Goal: Transaction & Acquisition: Purchase product/service

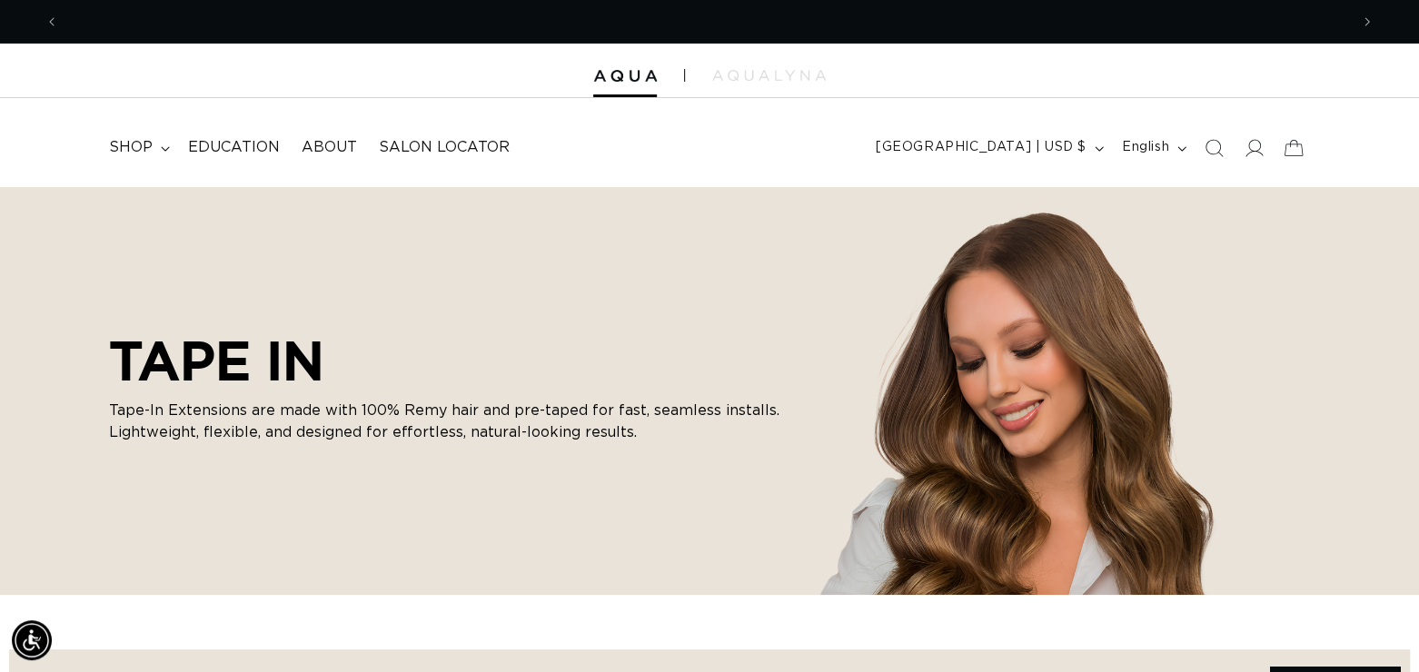
scroll to position [0, 1289]
click at [143, 144] on span "shop" at bounding box center [131, 147] width 44 height 19
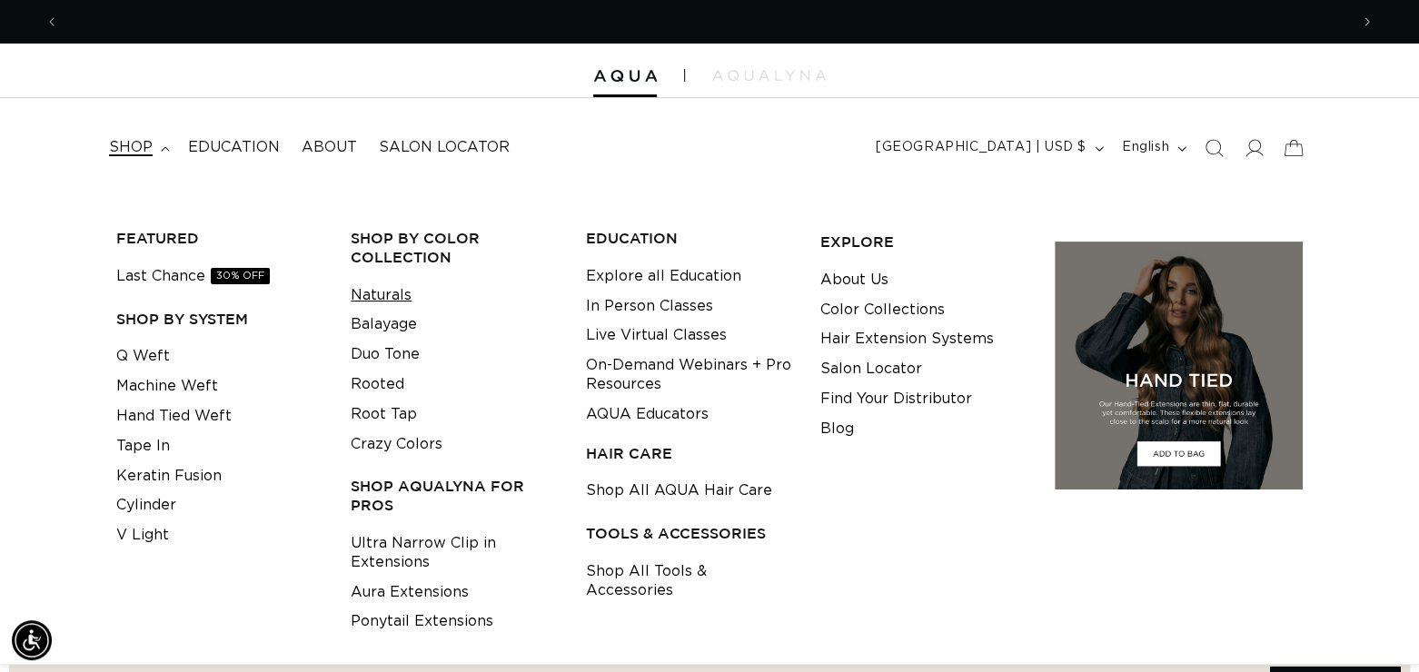
scroll to position [0, 2578]
click at [374, 302] on link "Naturals" at bounding box center [381, 296] width 61 height 30
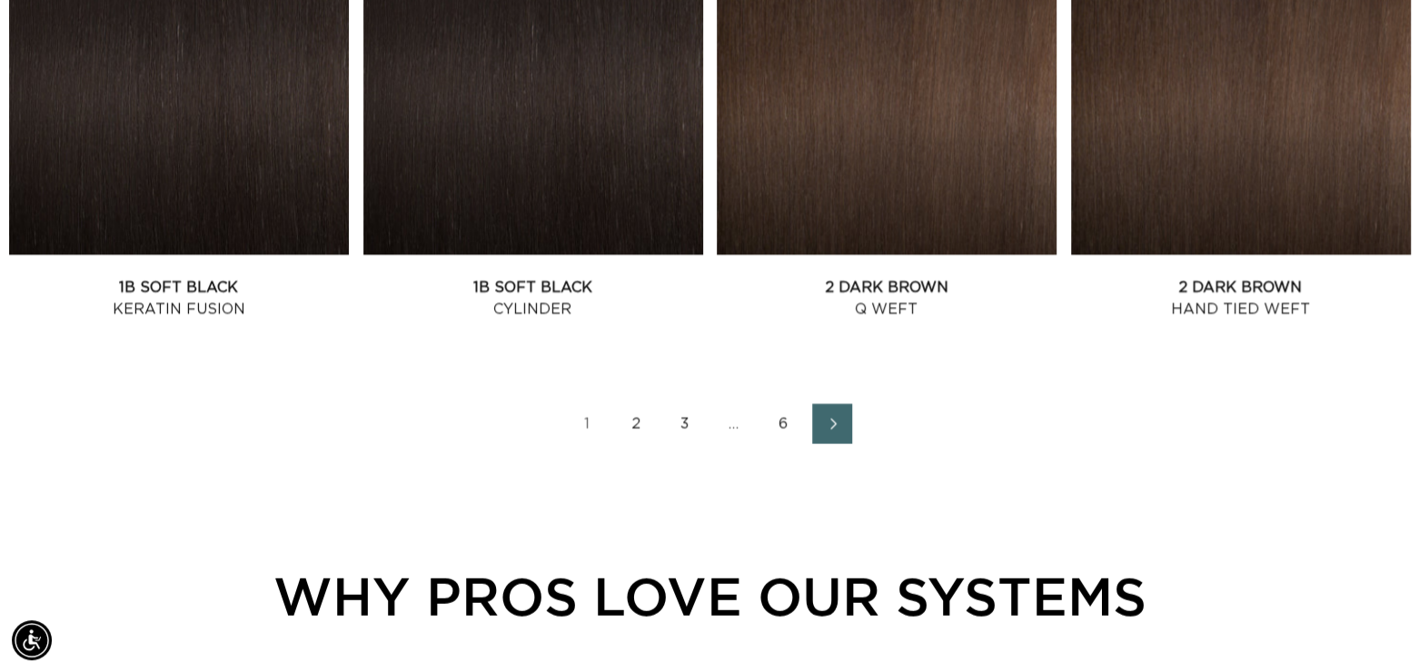
scroll to position [0, 2578]
click at [781, 423] on link "6" at bounding box center [783, 424] width 40 height 40
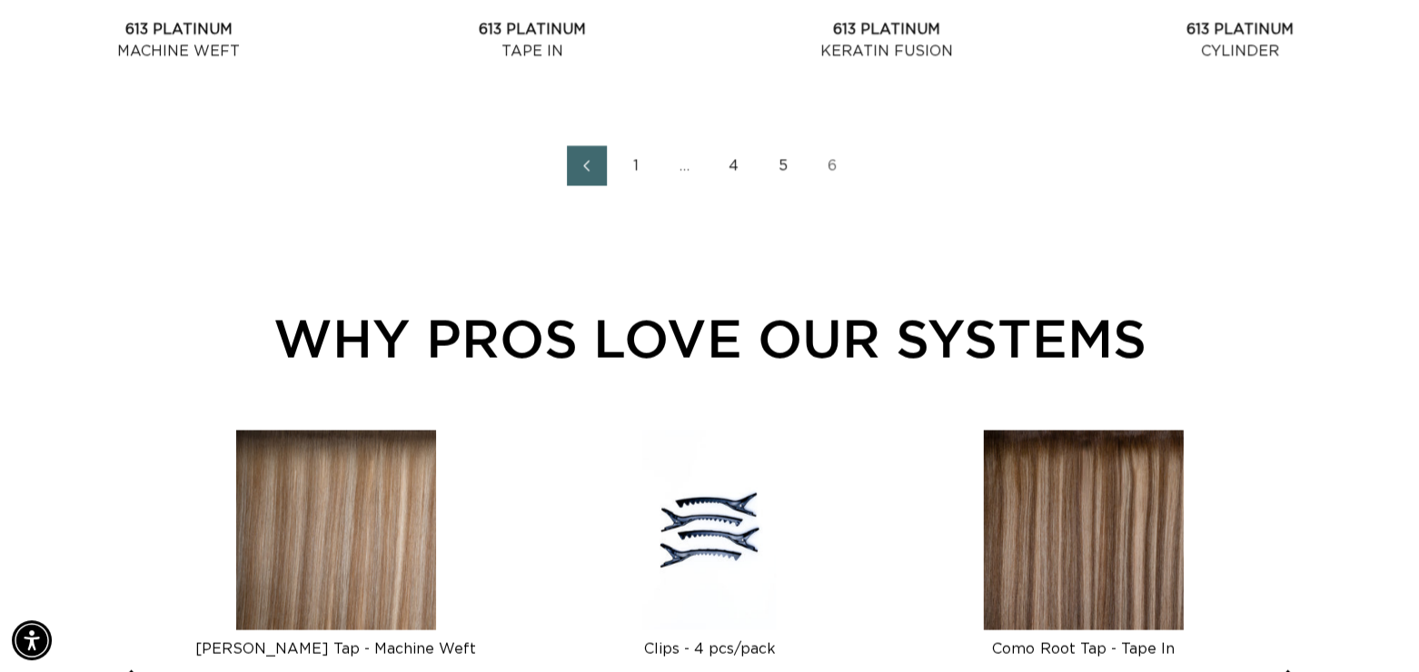
click at [780, 164] on link "5" at bounding box center [783, 166] width 40 height 40
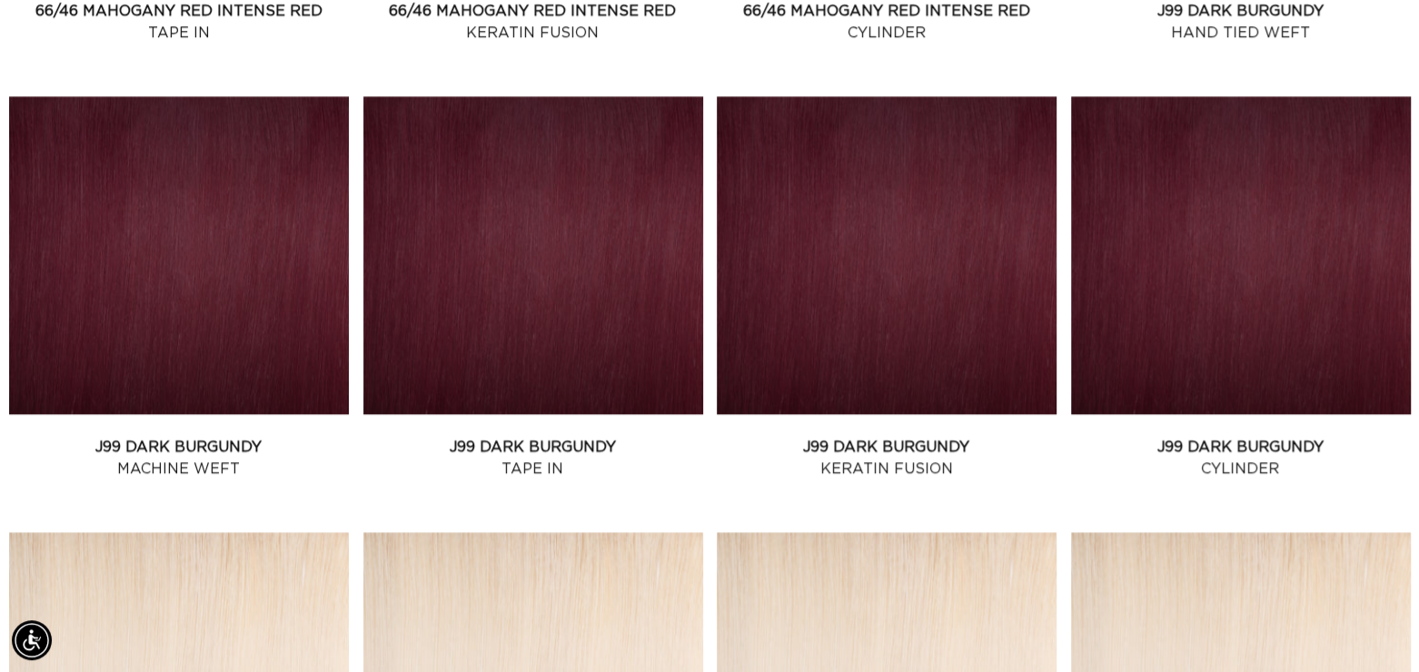
scroll to position [0, 1289]
click at [532, 436] on link "J99 Dark Burgundy Tape In" at bounding box center [533, 458] width 340 height 44
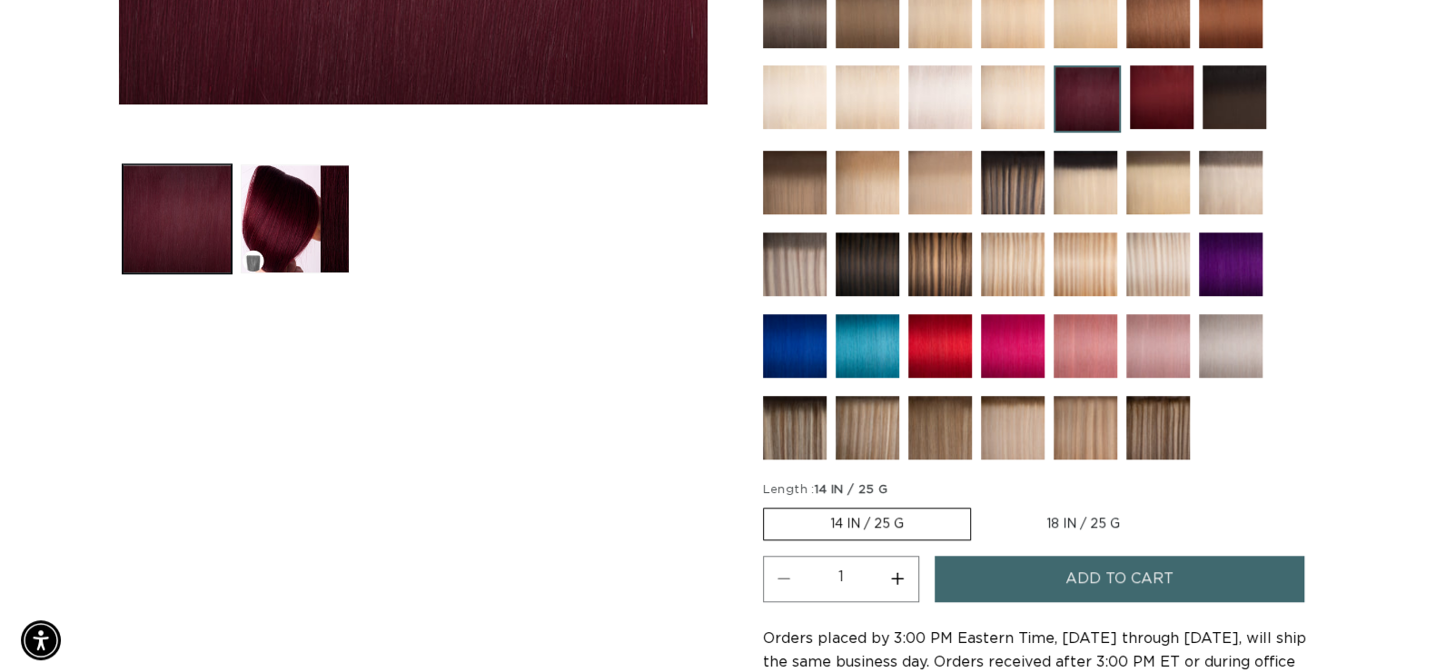
scroll to position [0, 1289]
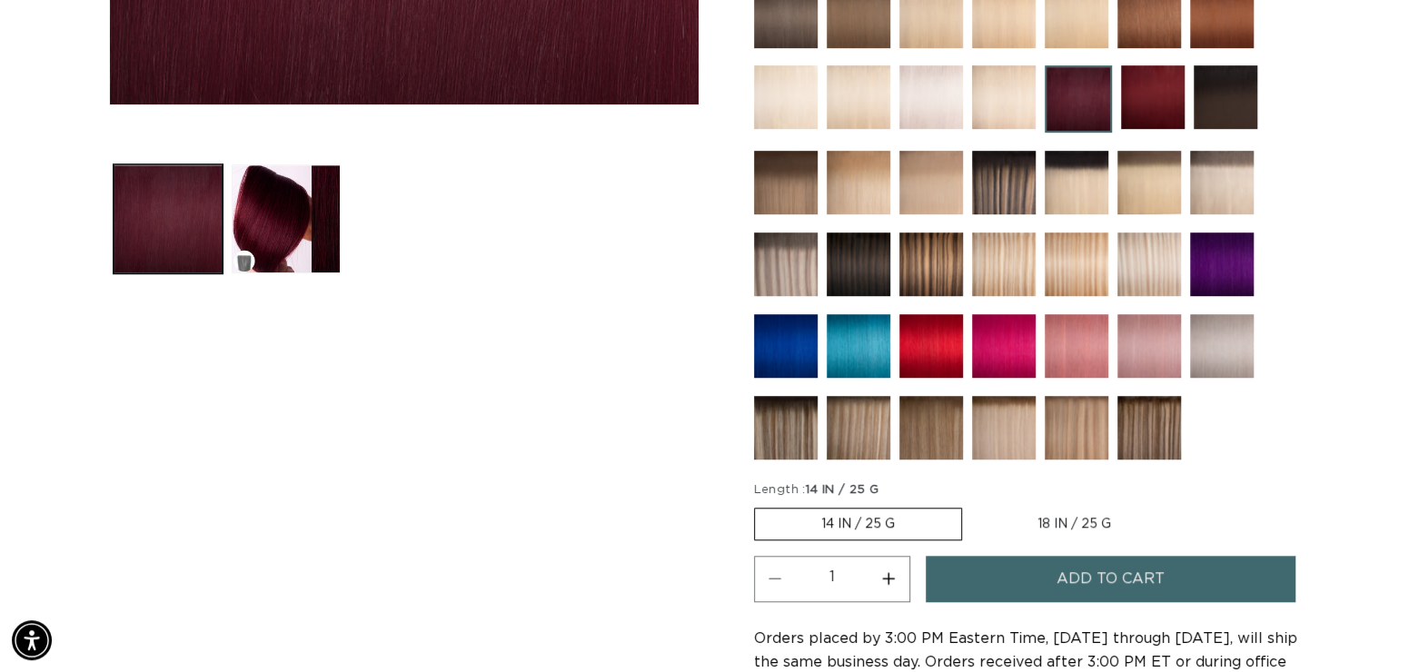
click at [886, 584] on button "Increase quantity for J99 Dark Burgundy - Tape In" at bounding box center [888, 579] width 41 height 46
type input "2"
click at [968, 562] on button "Add to cart" at bounding box center [1109, 579] width 369 height 46
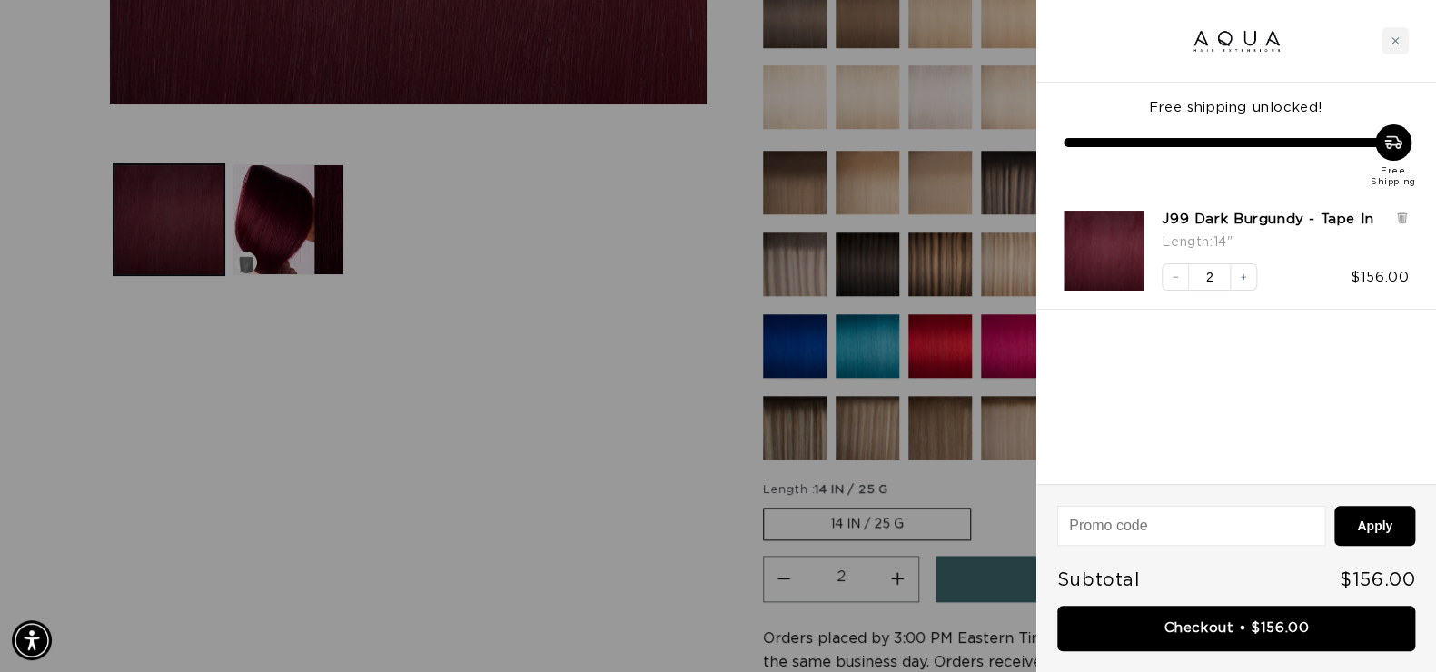
scroll to position [0, 1306]
click at [1174, 270] on button "Decrease quantity" at bounding box center [1175, 276] width 27 height 27
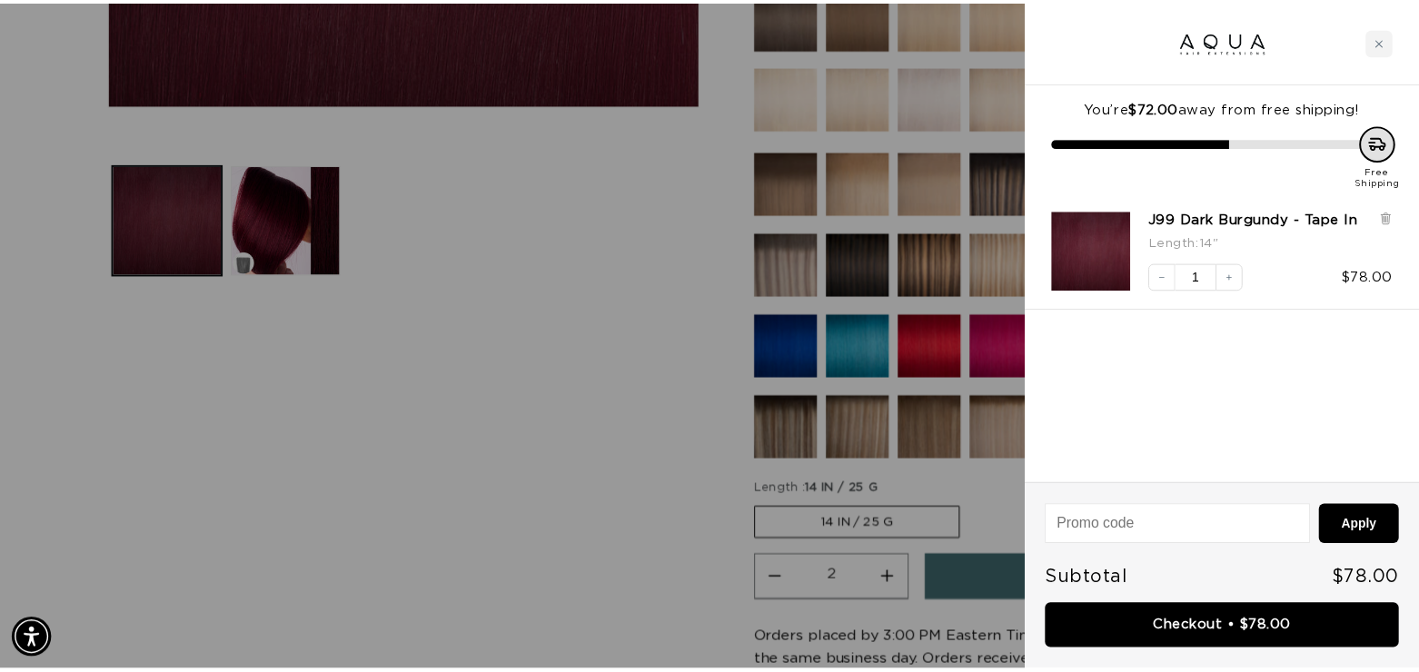
scroll to position [0, 0]
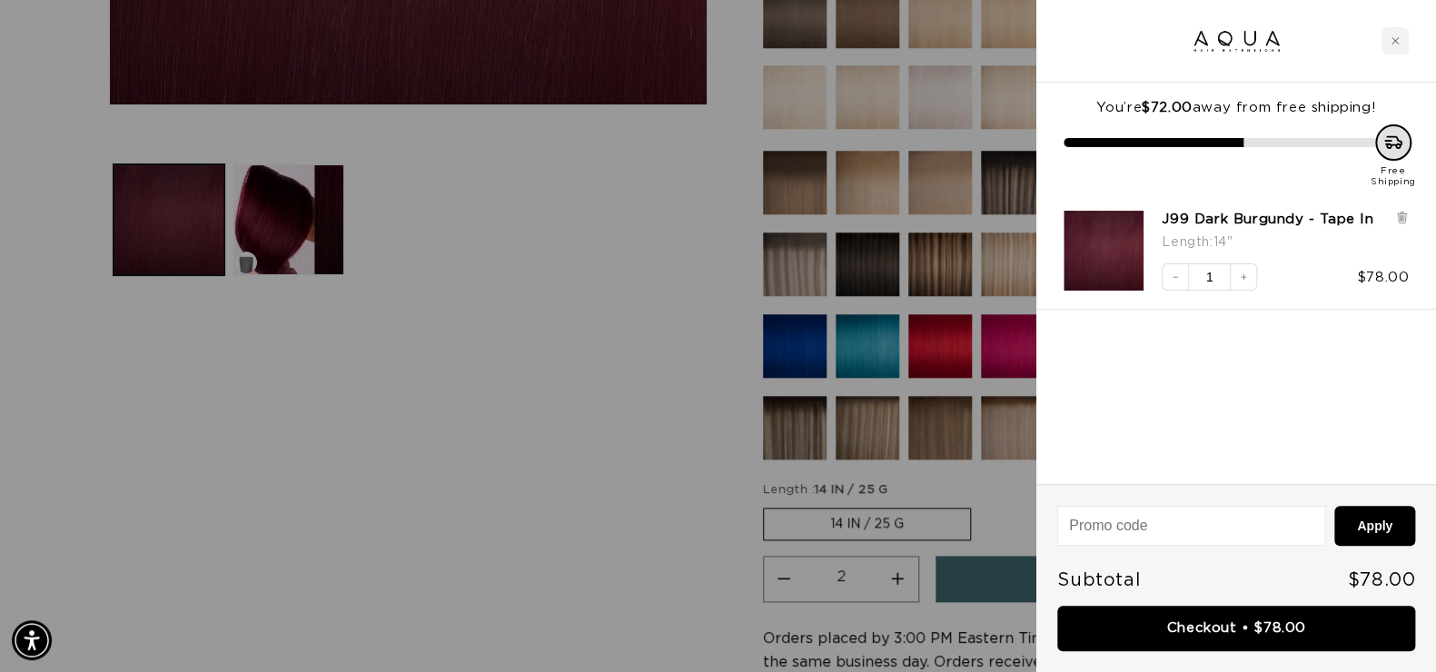
click at [518, 292] on div at bounding box center [718, 336] width 1436 height 672
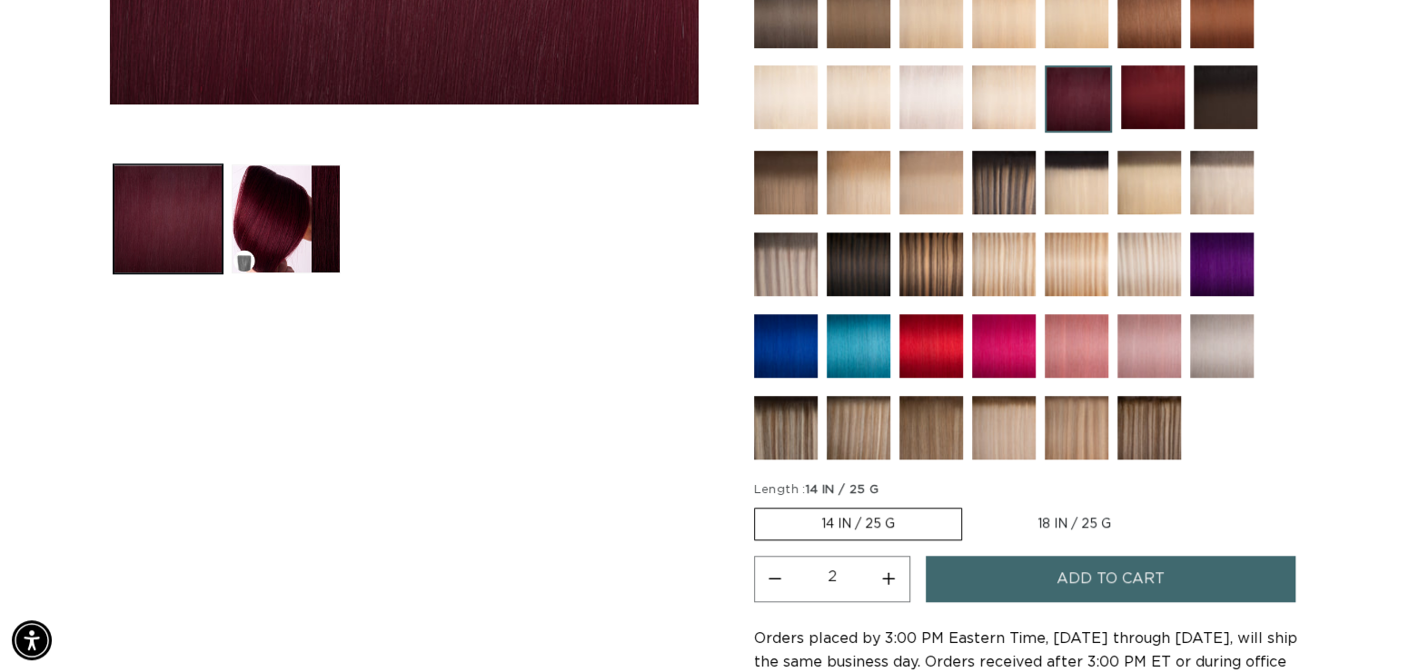
click at [933, 83] on img at bounding box center [931, 97] width 64 height 64
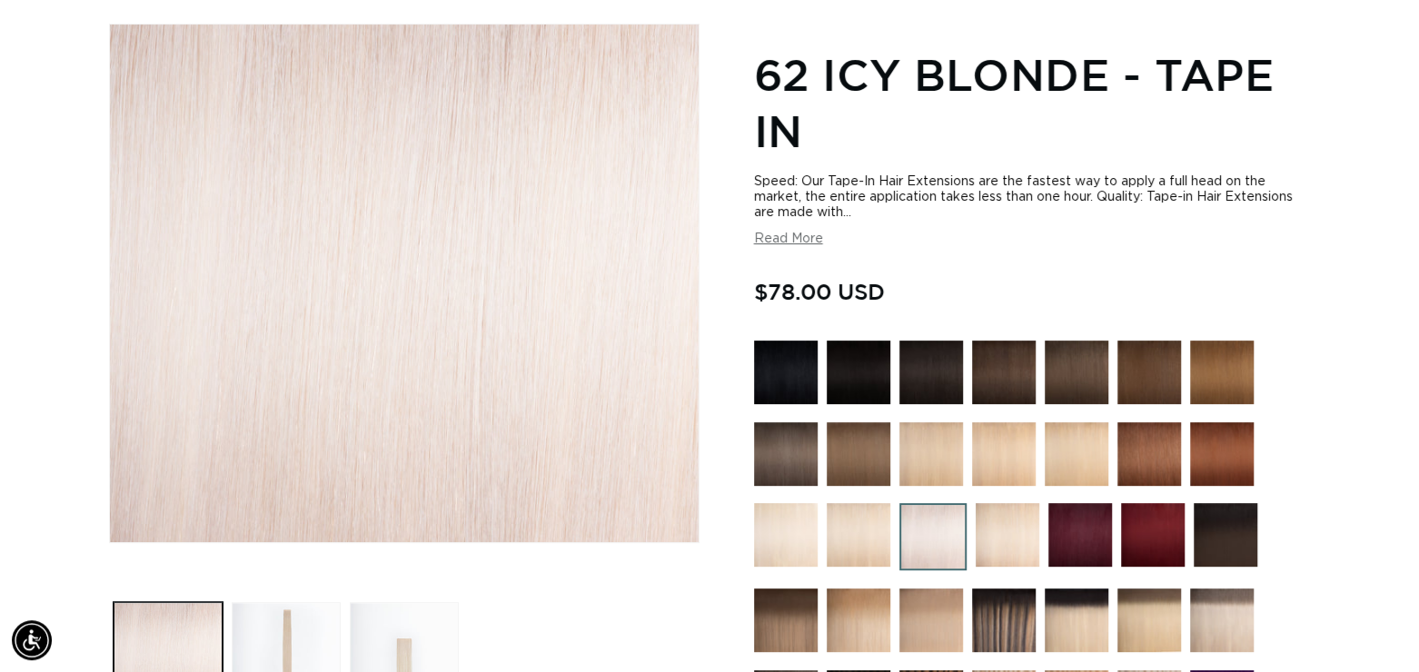
scroll to position [272, 0]
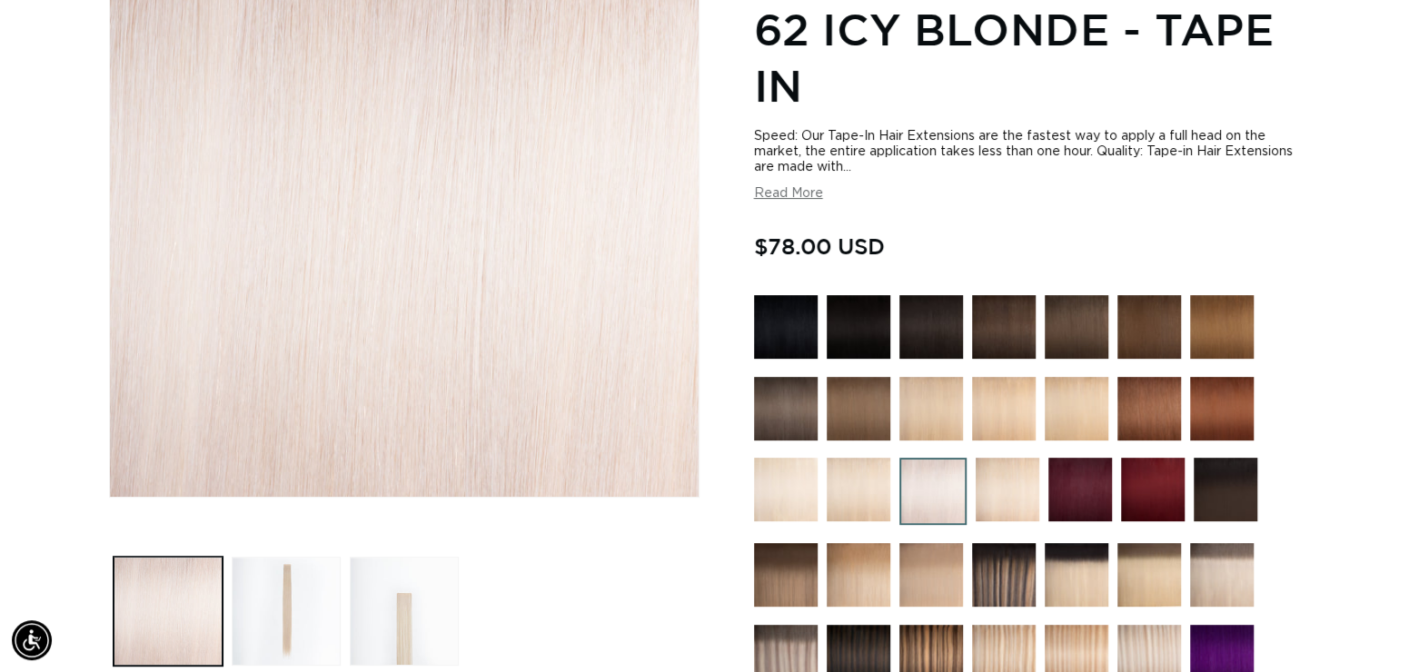
click at [863, 500] on img at bounding box center [858, 490] width 64 height 64
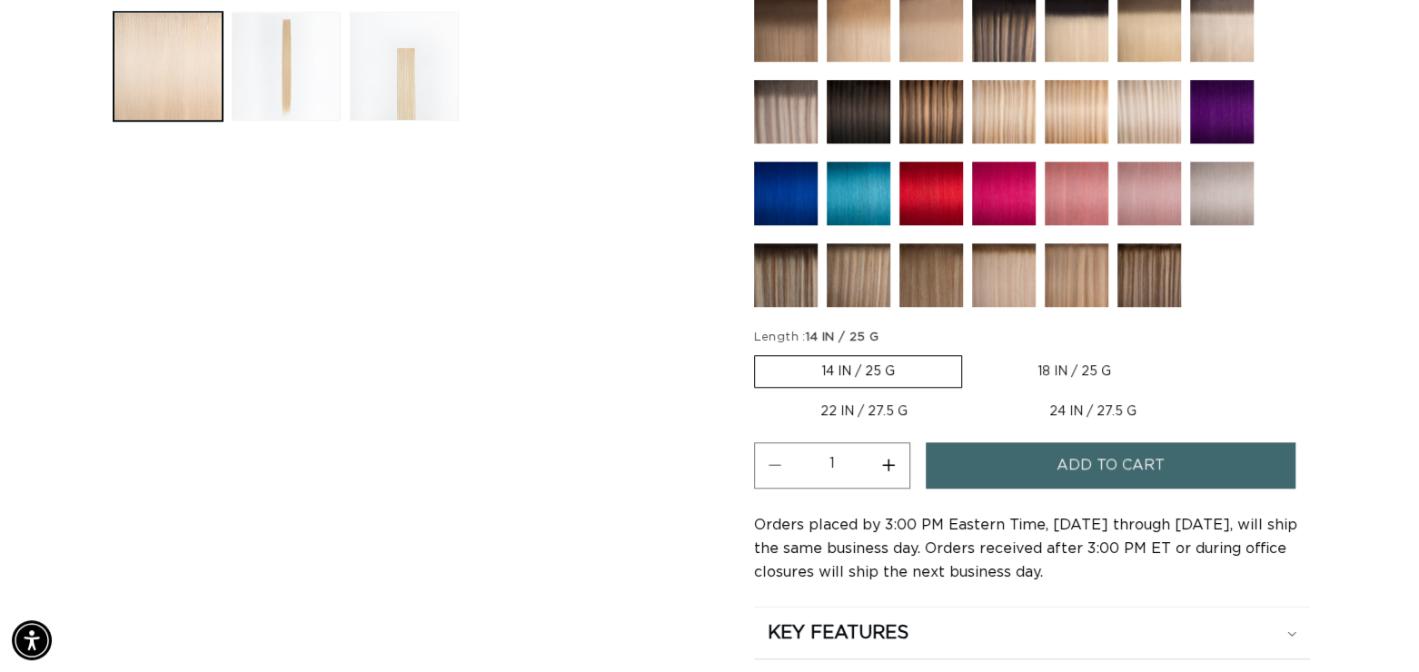
click at [1012, 449] on button "Add to cart" at bounding box center [1109, 465] width 369 height 46
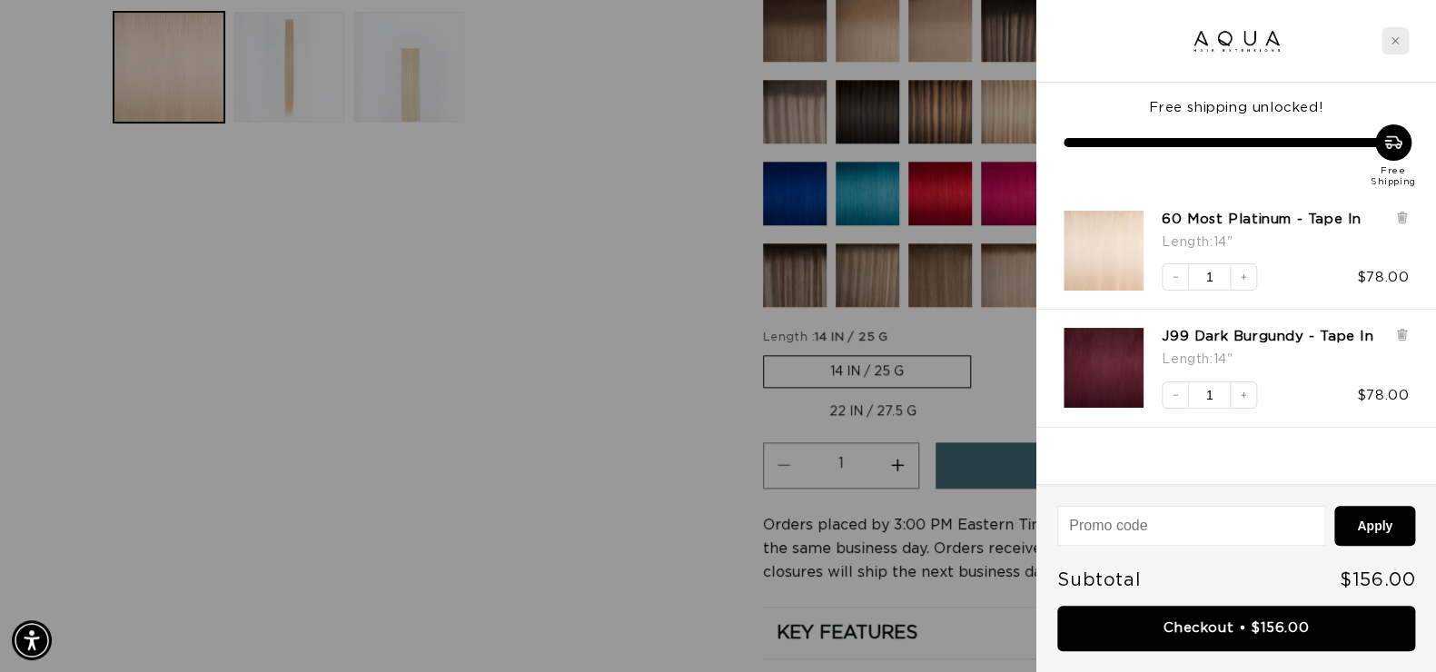
click at [1392, 36] on icon "Close cart" at bounding box center [1394, 40] width 9 height 9
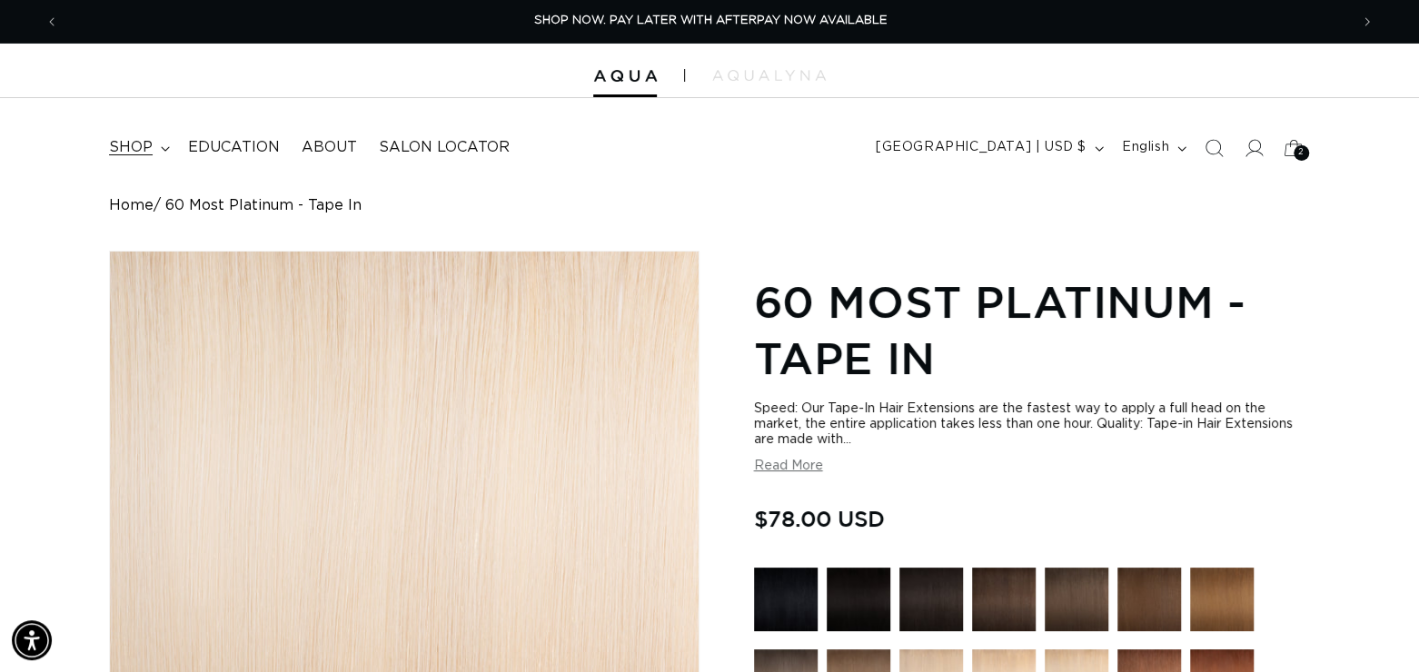
click at [128, 149] on span "shop" at bounding box center [131, 147] width 44 height 19
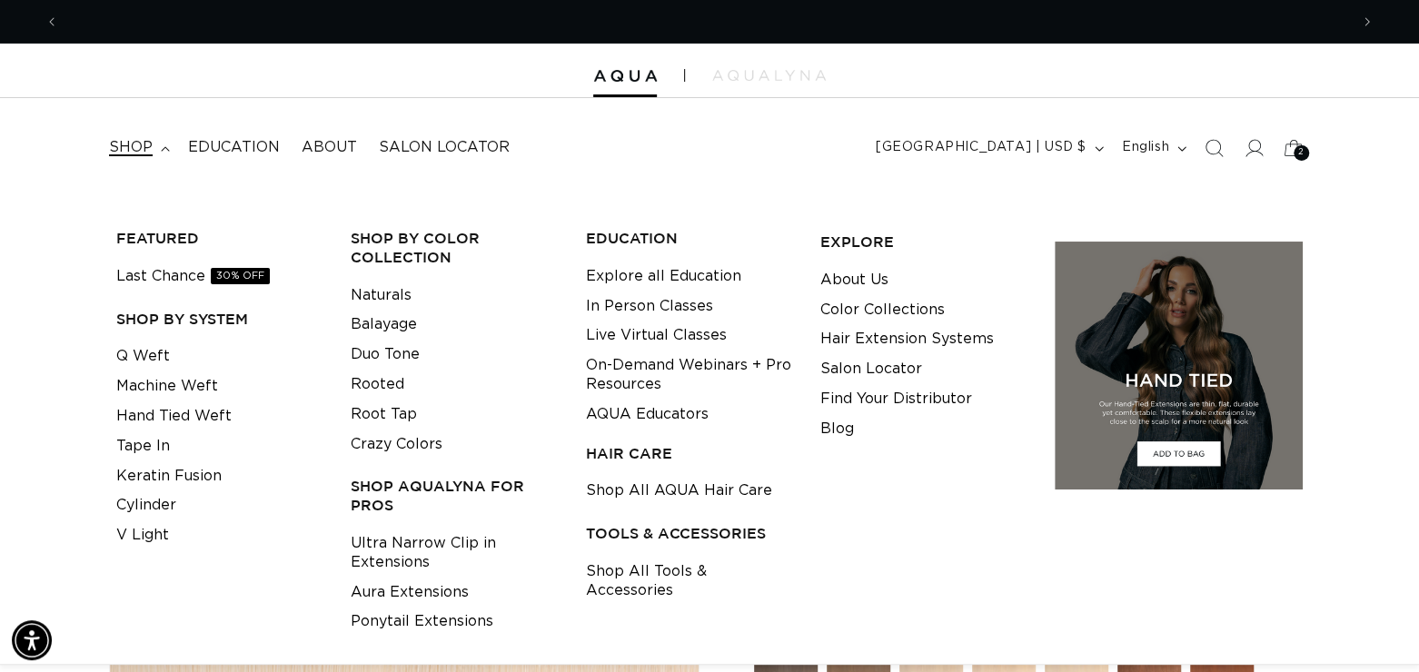
scroll to position [0, 2578]
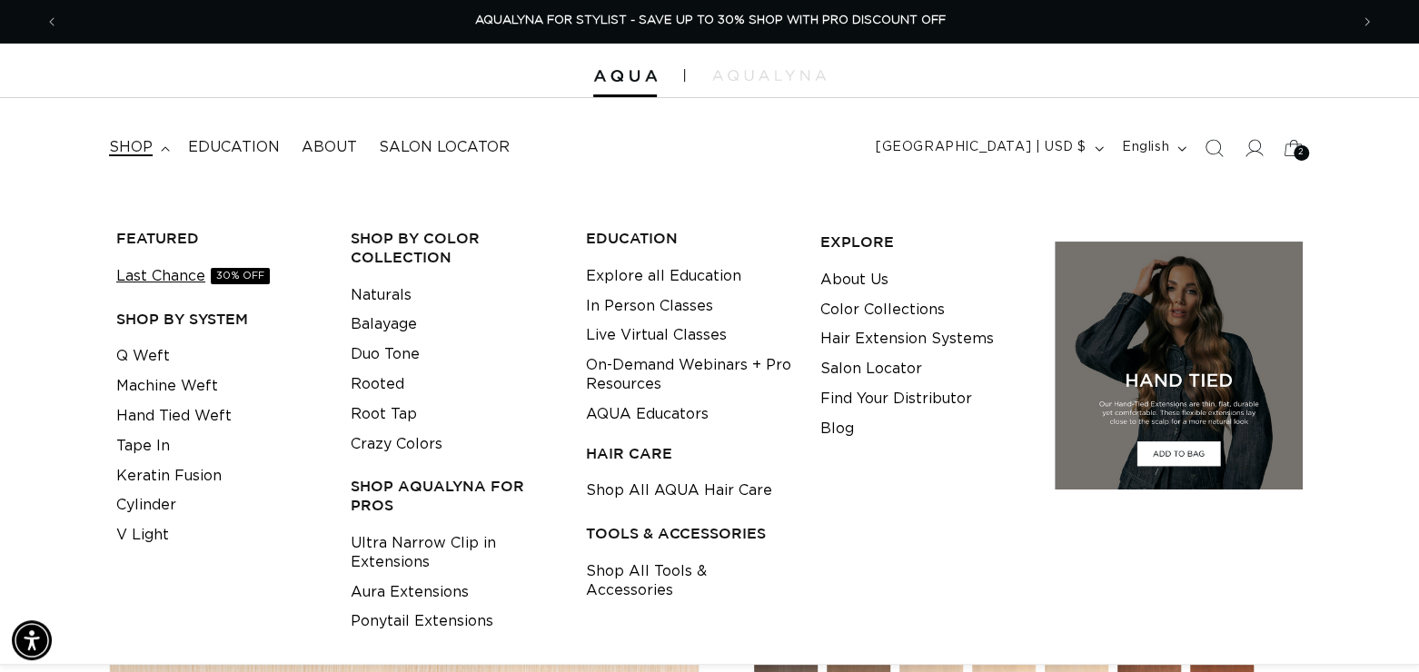
click at [166, 271] on link "Last Chance 30% OFF" at bounding box center [192, 277] width 153 height 30
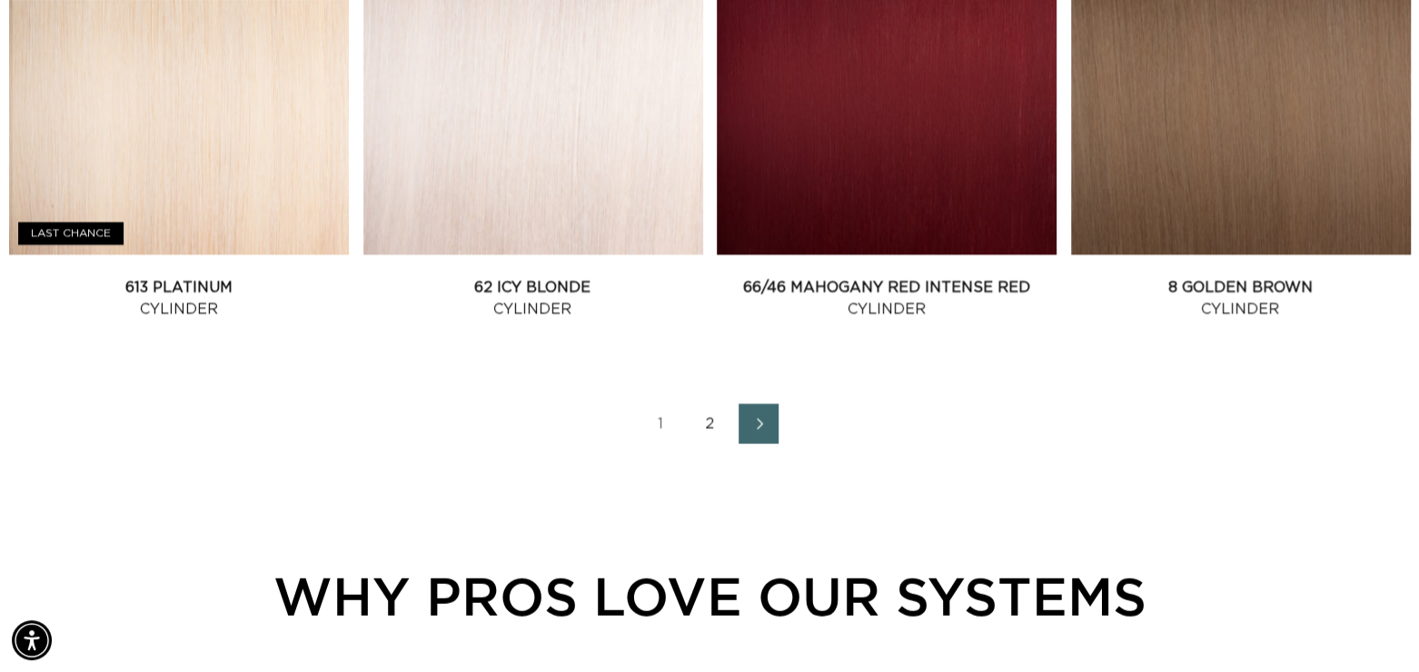
click at [707, 423] on link "2" at bounding box center [709, 424] width 40 height 40
